Goal: Information Seeking & Learning: Learn about a topic

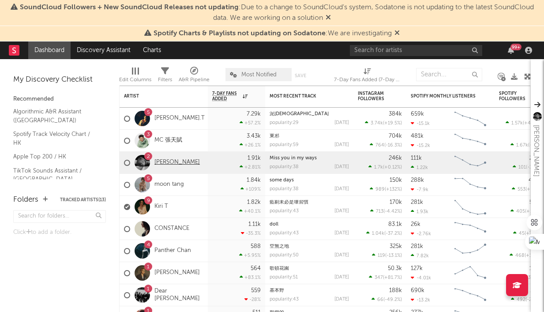
click at [184, 164] on link "[PERSON_NAME]" at bounding box center [177, 163] width 45 height 8
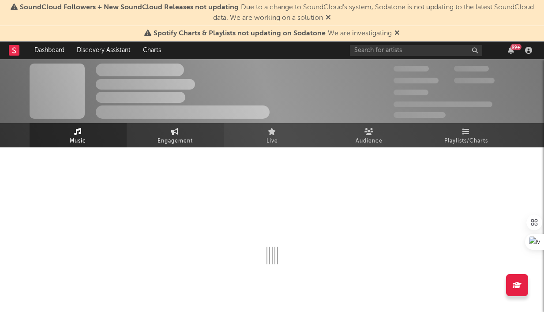
click at [189, 140] on span "Engagement" at bounding box center [175, 141] width 35 height 11
select select "1w"
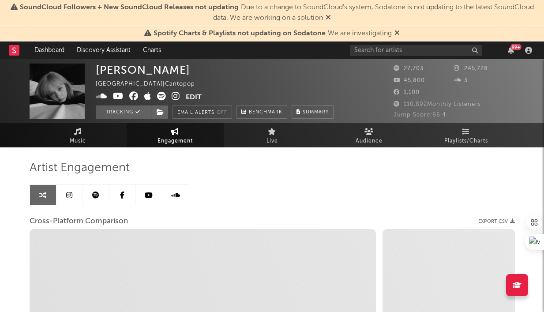
click at [189, 140] on span "Engagement" at bounding box center [175, 141] width 35 height 11
click at [68, 196] on icon at bounding box center [69, 195] width 6 height 7
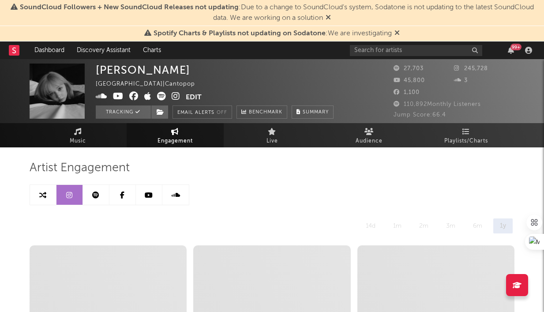
select select "6m"
click at [194, 131] on link "Engagement" at bounding box center [175, 135] width 97 height 24
select select "1w"
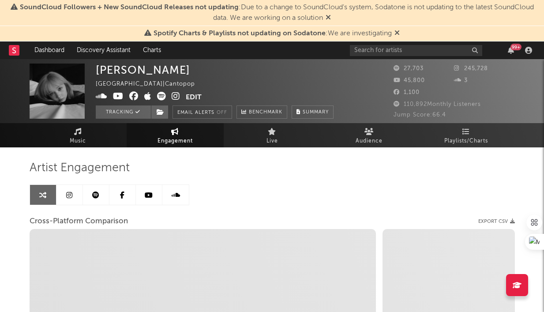
click at [76, 202] on link at bounding box center [70, 195] width 26 height 20
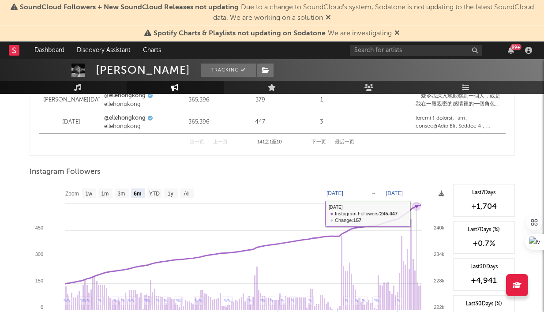
scroll to position [1375, 0]
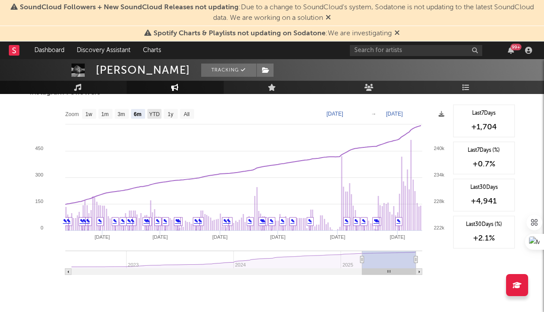
click at [153, 117] on rect at bounding box center [154, 114] width 14 height 10
select select "YTD"
type input "[DATE]"
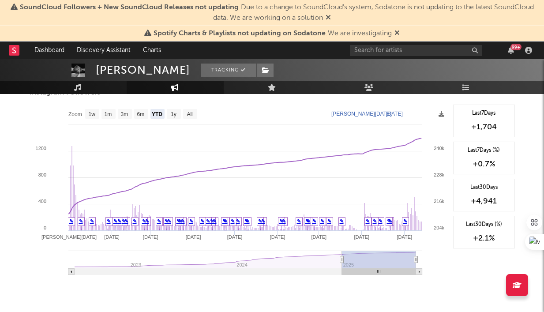
click at [169, 115] on rect at bounding box center [174, 114] width 14 height 10
select select "1y"
type input "[DATE]"
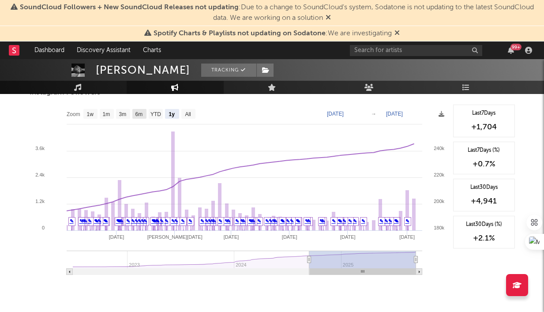
click at [141, 115] on text "6m" at bounding box center [139, 114] width 8 height 6
select select "6m"
type input "[DATE]"
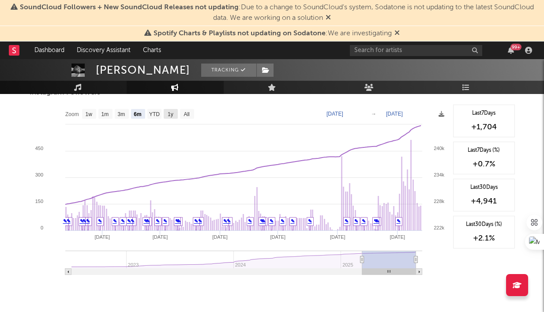
click at [168, 113] on text "1y" at bounding box center [171, 114] width 6 height 6
select select "1y"
type input "[DATE]"
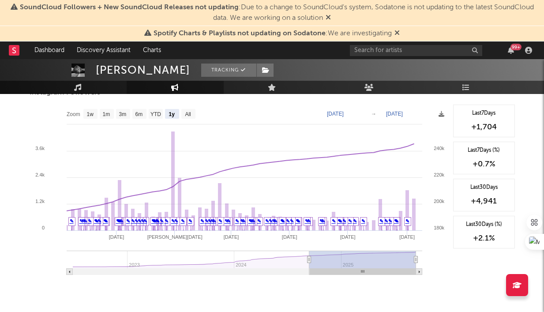
click at [108, 116] on text "1m" at bounding box center [106, 114] width 8 height 6
select select "1m"
type input "[DATE]"
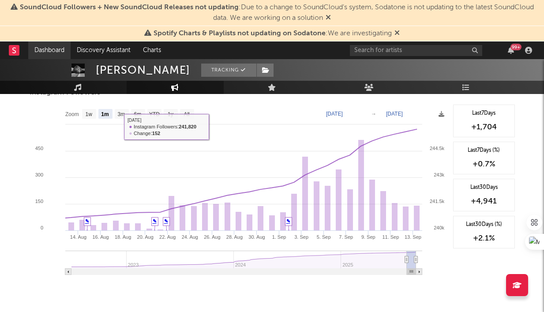
click at [42, 55] on link "Dashboard" at bounding box center [49, 51] width 42 height 18
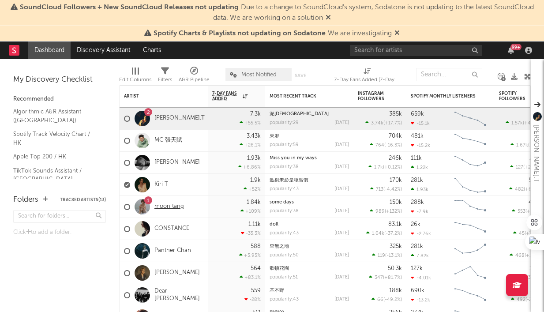
click at [160, 205] on link "moon tang" at bounding box center [170, 207] width 30 height 8
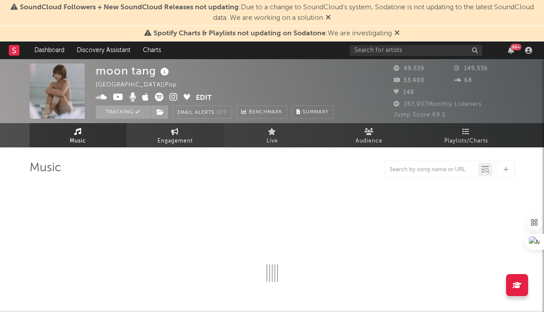
click at [187, 143] on span "Engagement" at bounding box center [175, 141] width 35 height 11
select select "1w"
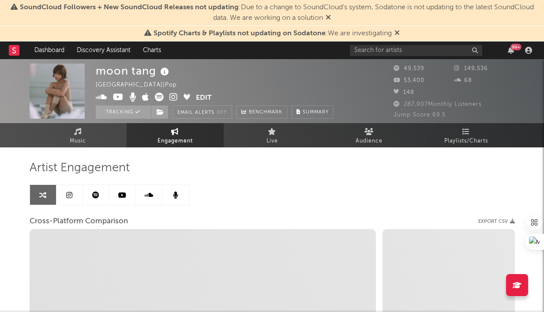
click at [68, 197] on icon at bounding box center [69, 195] width 6 height 7
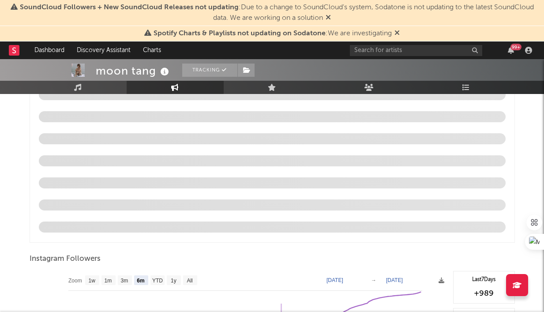
scroll to position [962, 0]
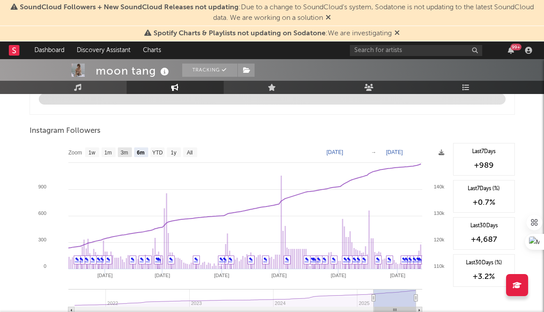
click at [122, 155] on text "3m" at bounding box center [125, 153] width 8 height 6
select select "3m"
type input "[DATE]"
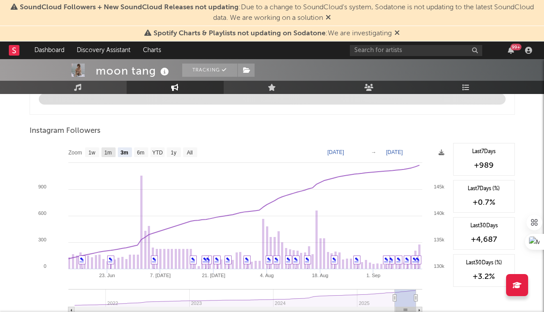
click at [110, 155] on rect at bounding box center [109, 152] width 14 height 10
select select "1m"
type input "[DATE]"
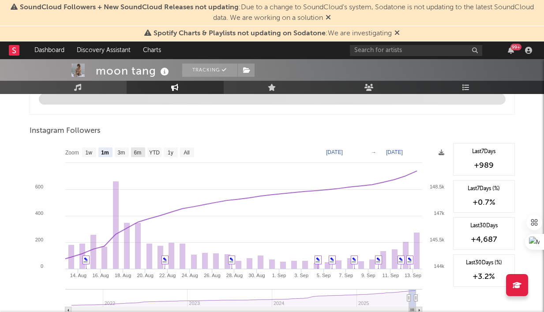
click at [134, 150] on text "6m" at bounding box center [138, 153] width 8 height 6
select select "6m"
type input "[DATE]"
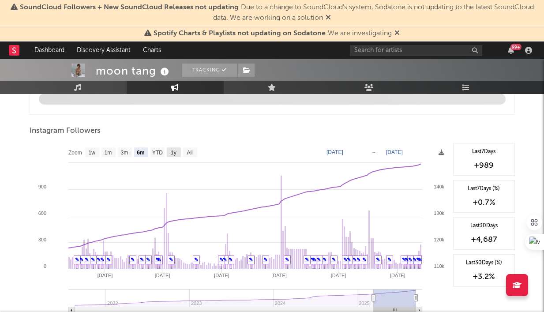
click at [174, 150] on text "1y" at bounding box center [174, 153] width 6 height 6
select select "1y"
type input "[DATE]"
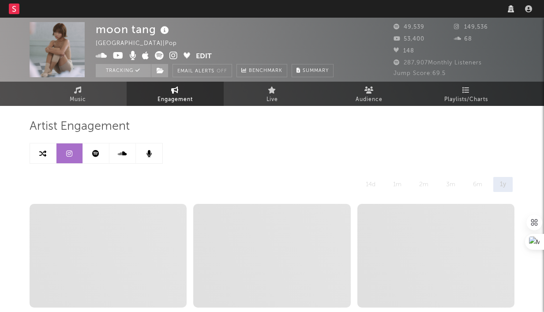
select select "6m"
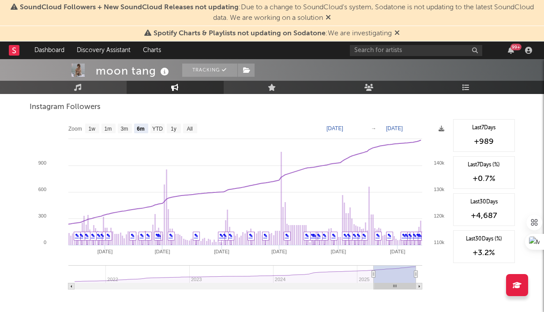
scroll to position [986, 0]
click at [49, 53] on link "Dashboard" at bounding box center [49, 51] width 42 height 18
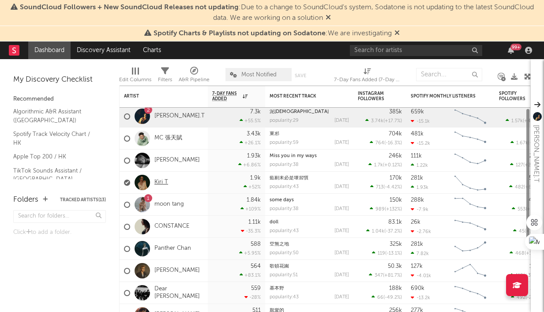
click at [160, 181] on link "Kiri T" at bounding box center [162, 183] width 14 height 8
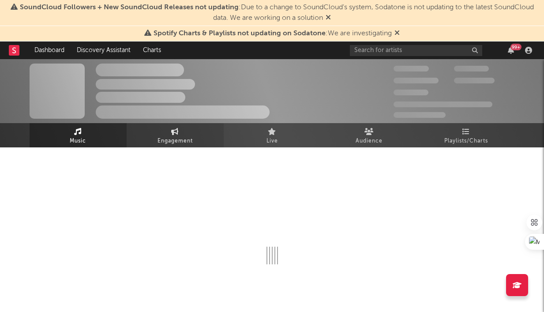
click at [178, 139] on span "Engagement" at bounding box center [175, 141] width 35 height 11
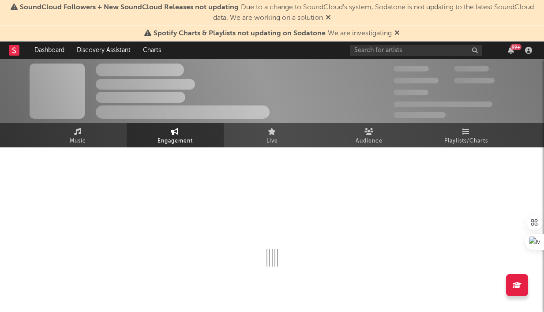
select select "1w"
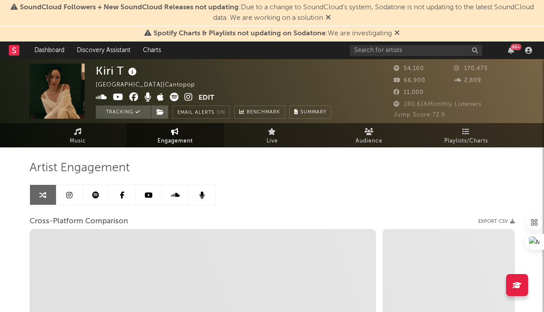
click at [70, 194] on icon at bounding box center [69, 195] width 6 height 7
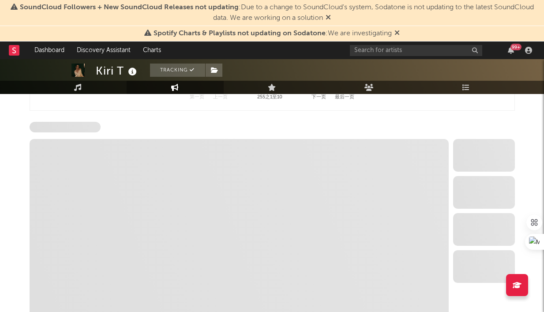
select select "6m"
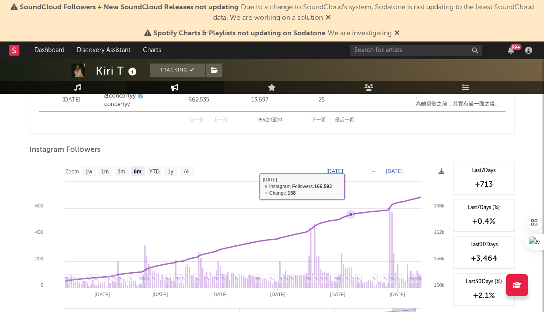
scroll to position [1323, 0]
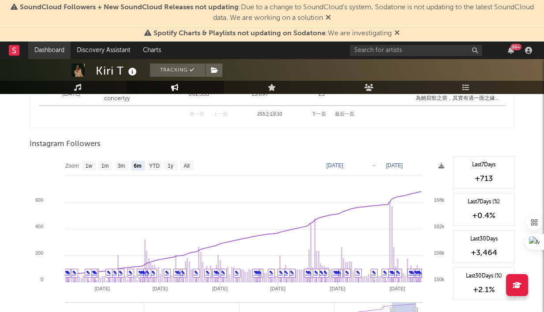
click at [40, 45] on link "Dashboard" at bounding box center [49, 51] width 42 height 18
